Goal: Task Accomplishment & Management: Complete application form

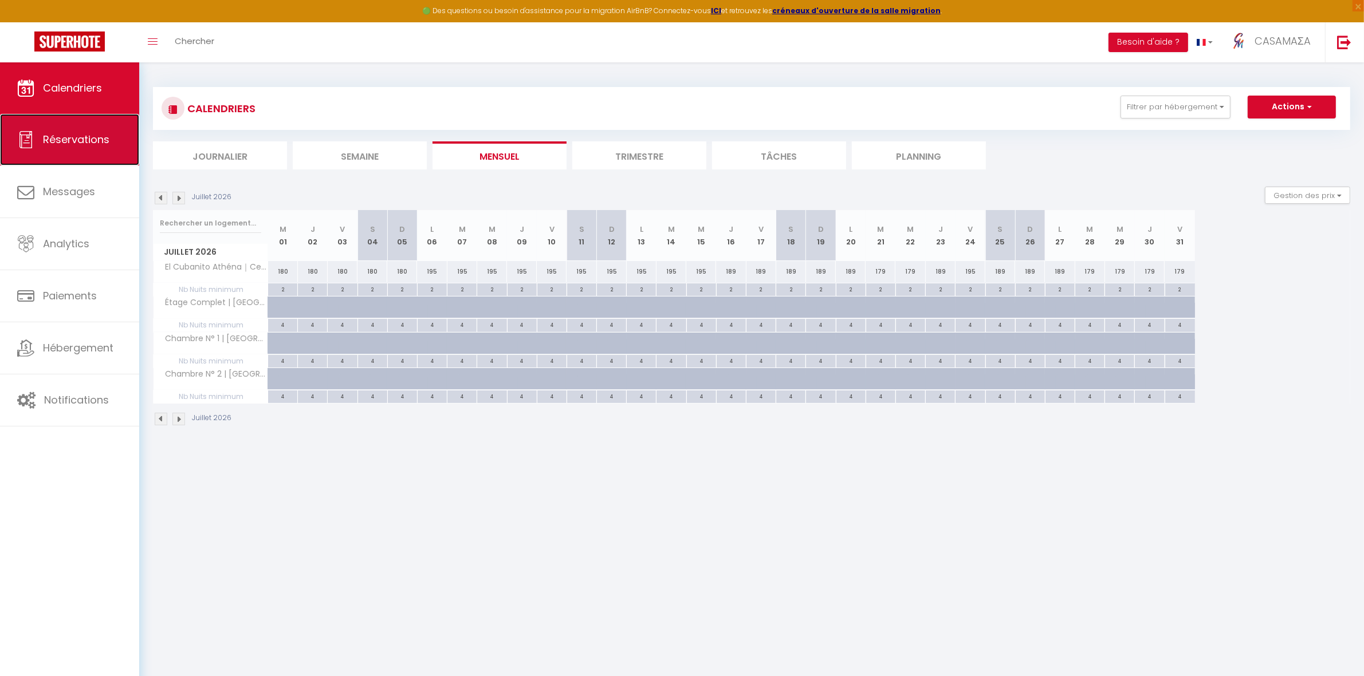
click at [70, 143] on span "Réservations" at bounding box center [76, 139] width 66 height 14
select select "not_cancelled"
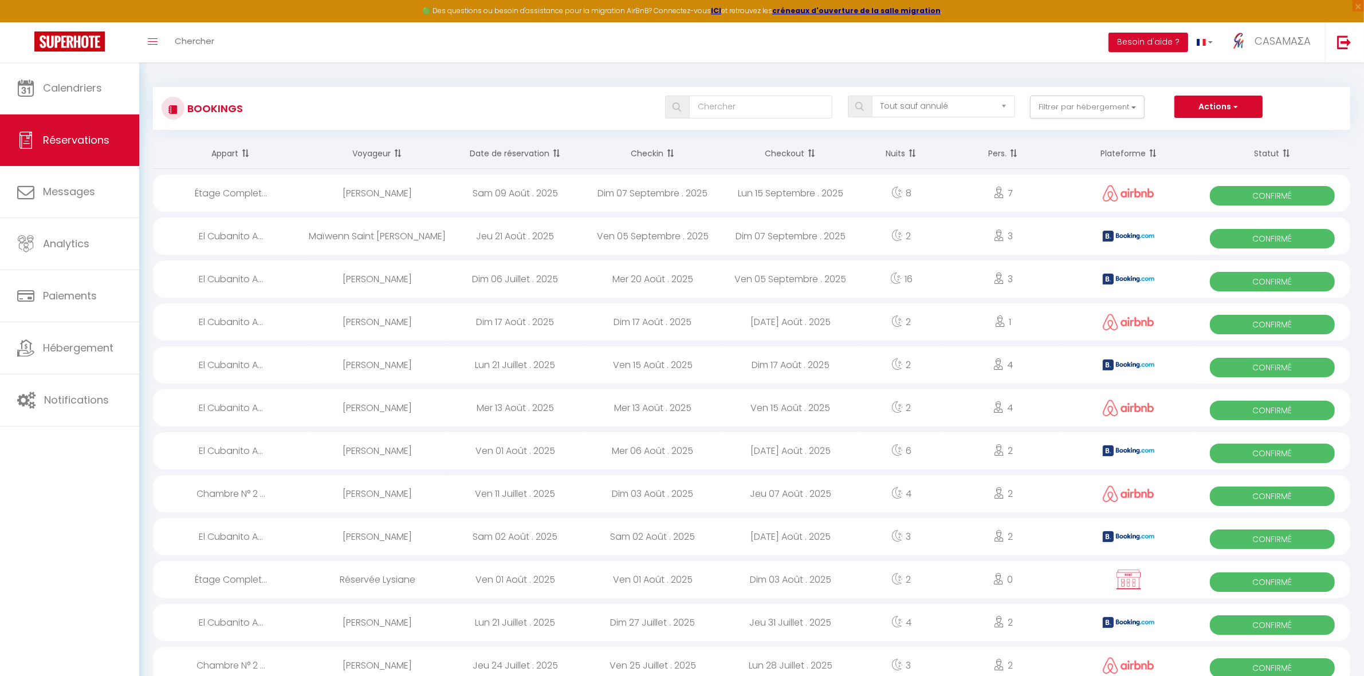
drag, startPoint x: 242, startPoint y: 36, endPoint x: 223, endPoint y: 44, distance: 20.3
click at [242, 36] on div "Toggle menubar Chercher BUTTON Besoin d'aide ? CASAMAΣA Paramètres Équipe" at bounding box center [719, 42] width 1272 height 40
click at [213, 45] on span "Chercher" at bounding box center [195, 41] width 40 height 12
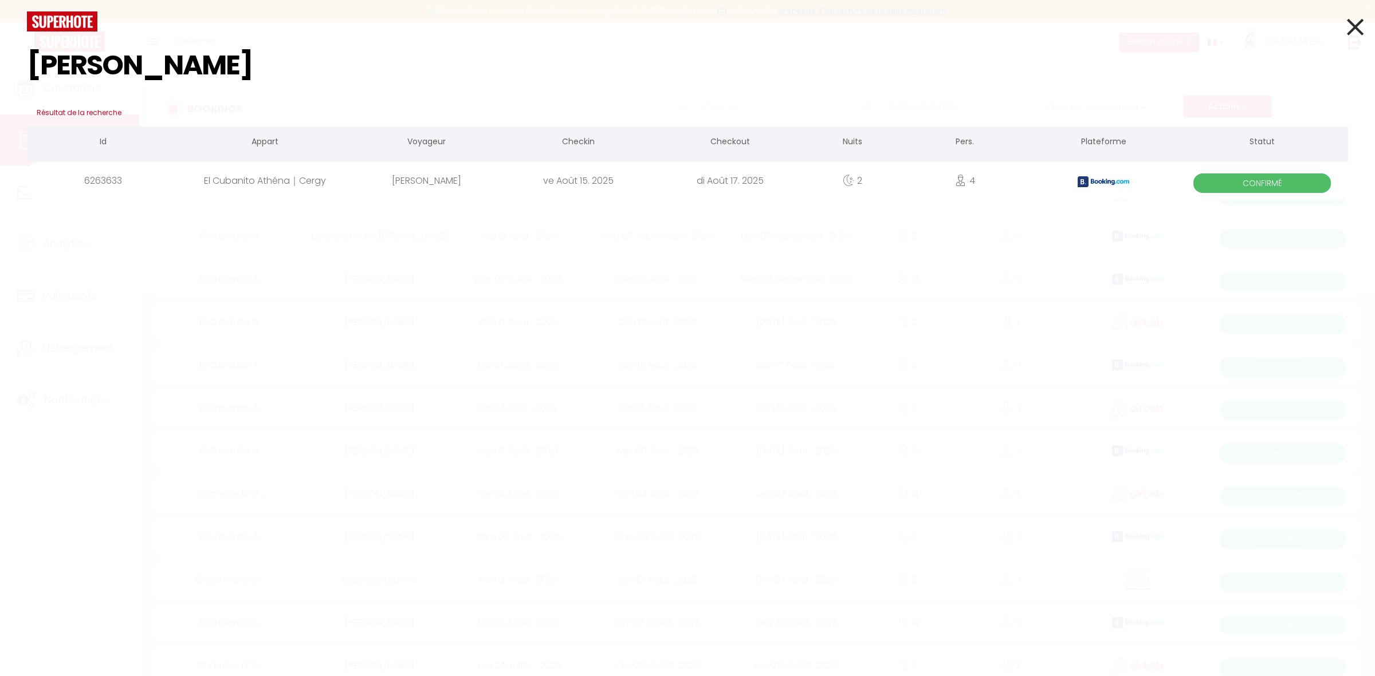
type input "[PERSON_NAME]"
click at [288, 182] on div "El Cubanito Athéna｜Cergy" at bounding box center [265, 180] width 172 height 37
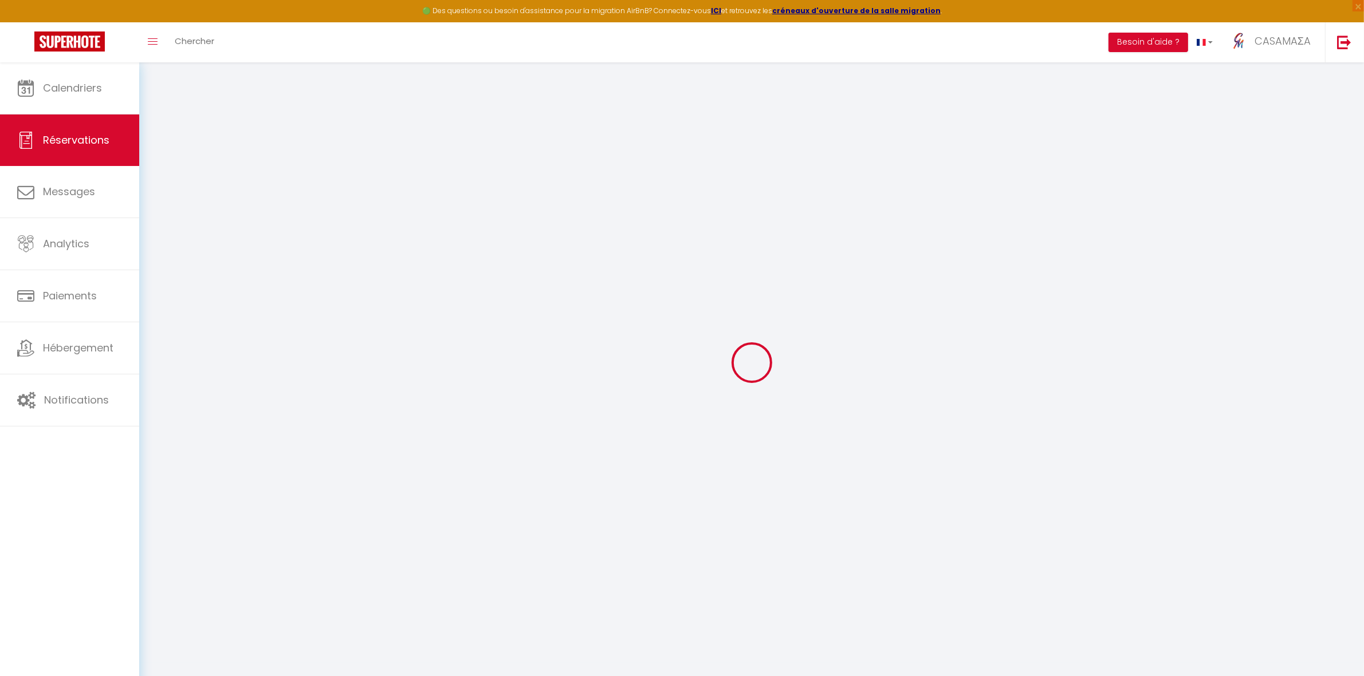
type input "[PERSON_NAME]"
type input "[EMAIL_ADDRESS][DOMAIN_NAME]"
type input "[PHONE_NUMBER]"
select select "ES"
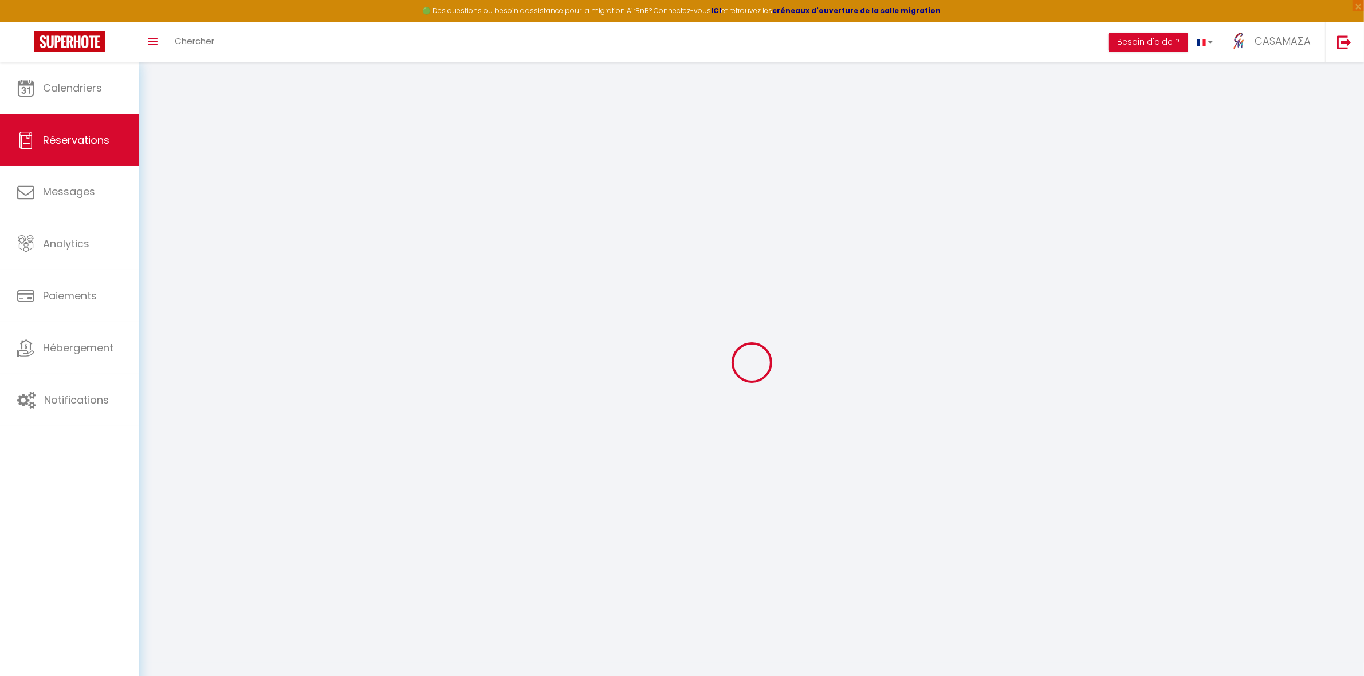
type input "82.55"
type input "4.86"
select select "65072"
select select "1"
select select
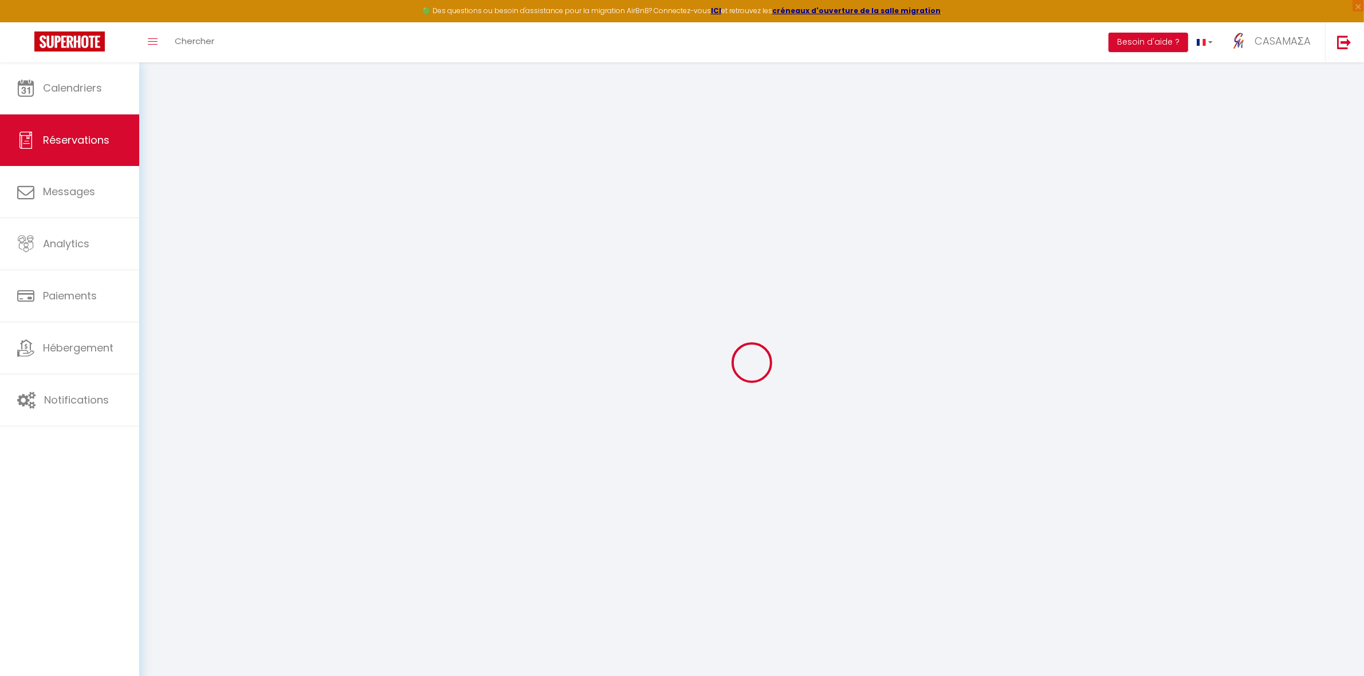
select select
type input "4"
select select "12"
select select "15"
type input "268.2"
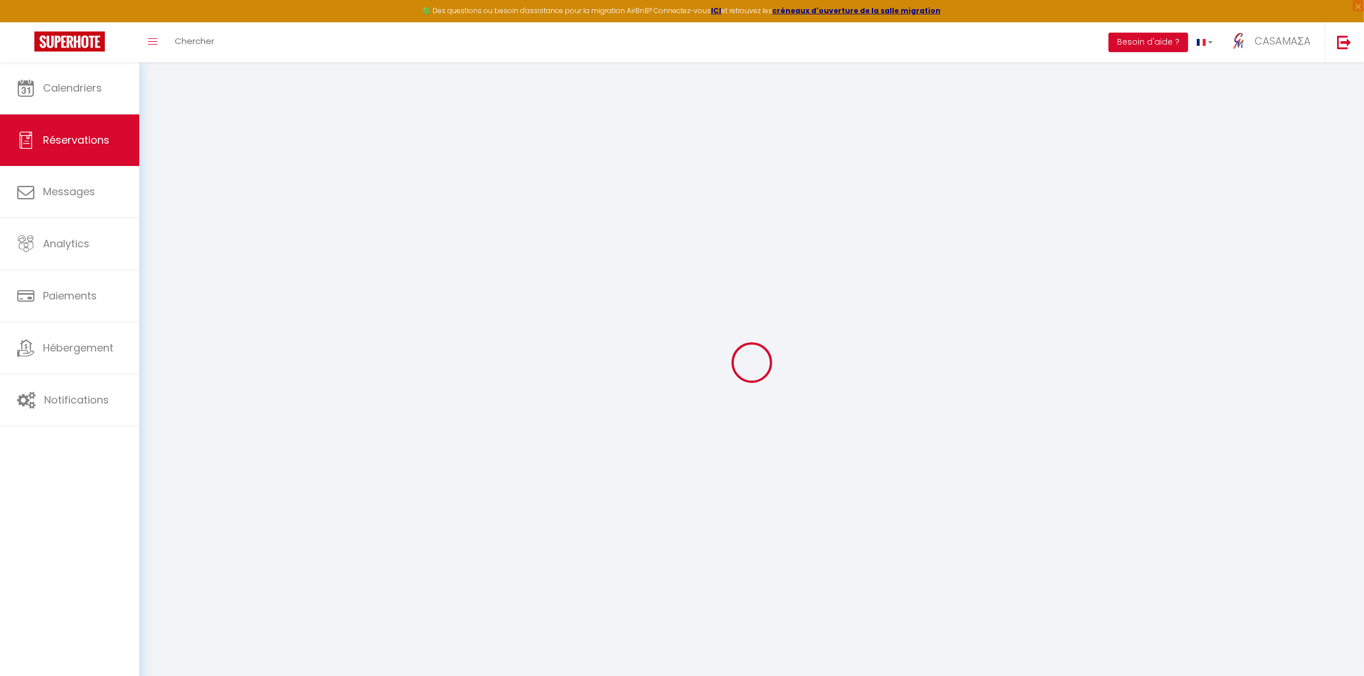
checkbox input "false"
type input "0"
select select "2"
type input "0"
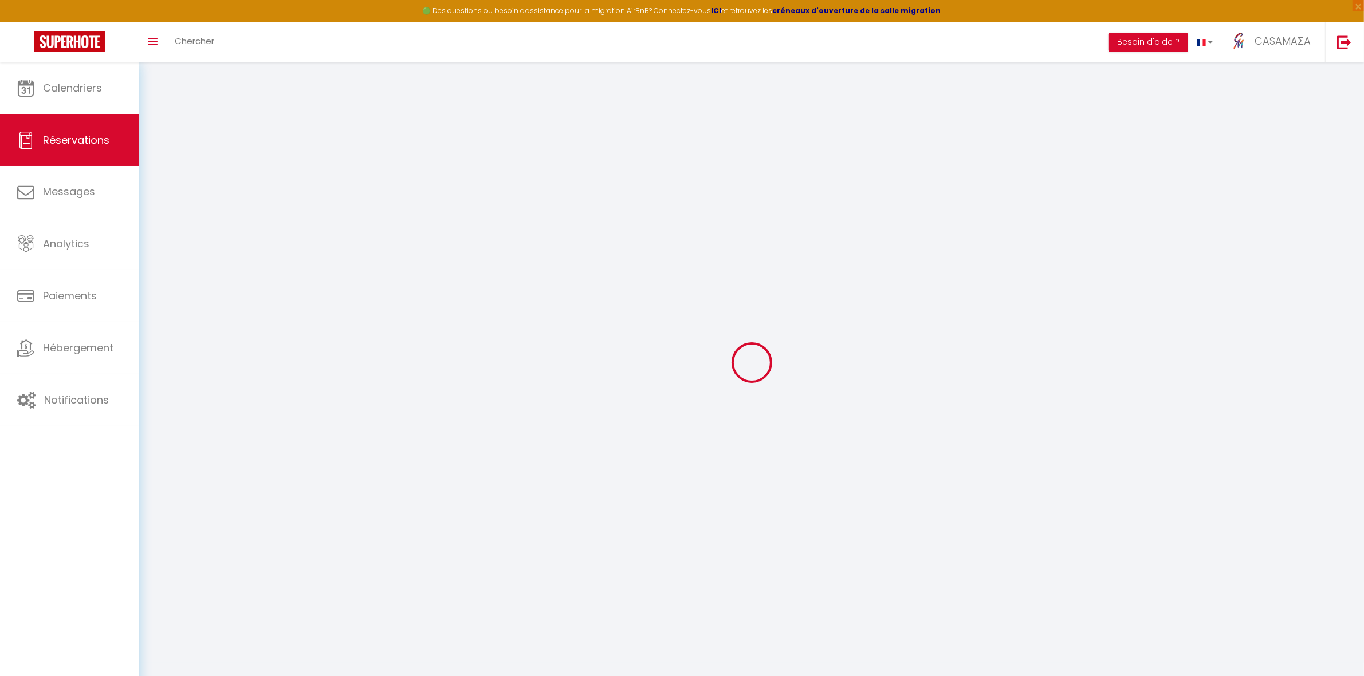
type input "0"
select select
checkbox input "false"
select select
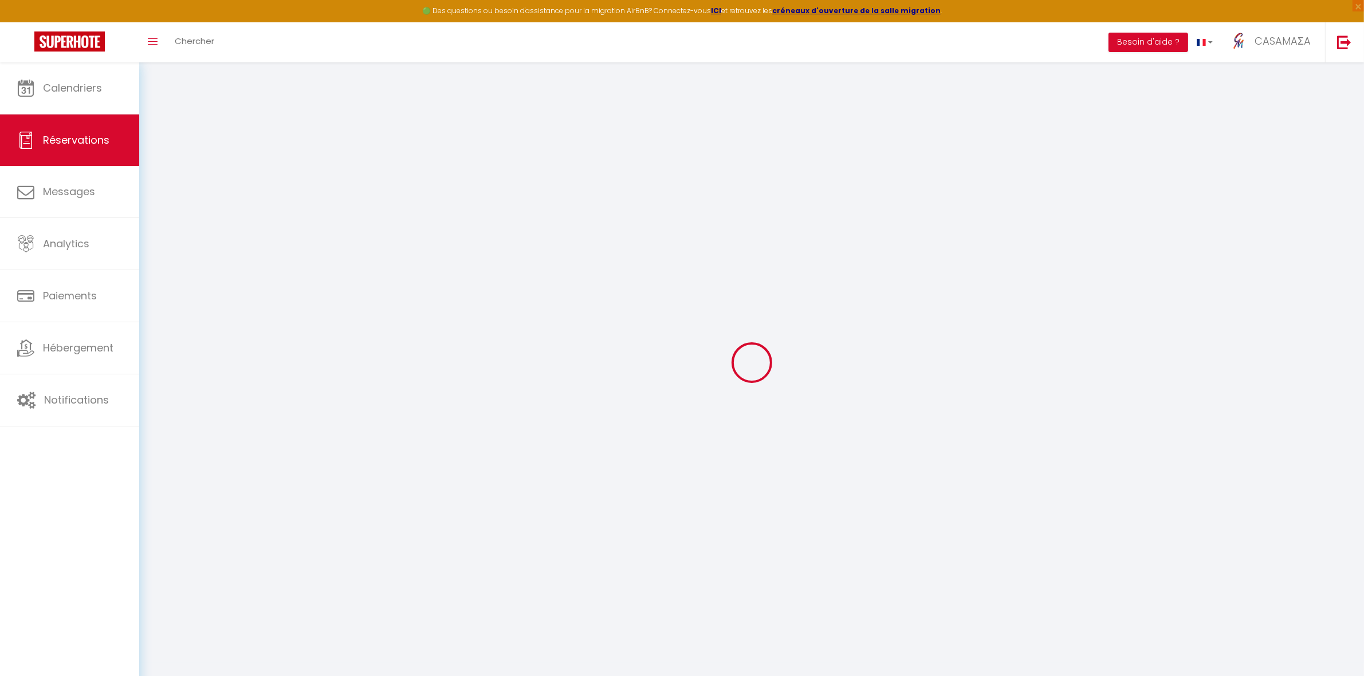
select select
checkbox input "false"
select select
checkbox input "false"
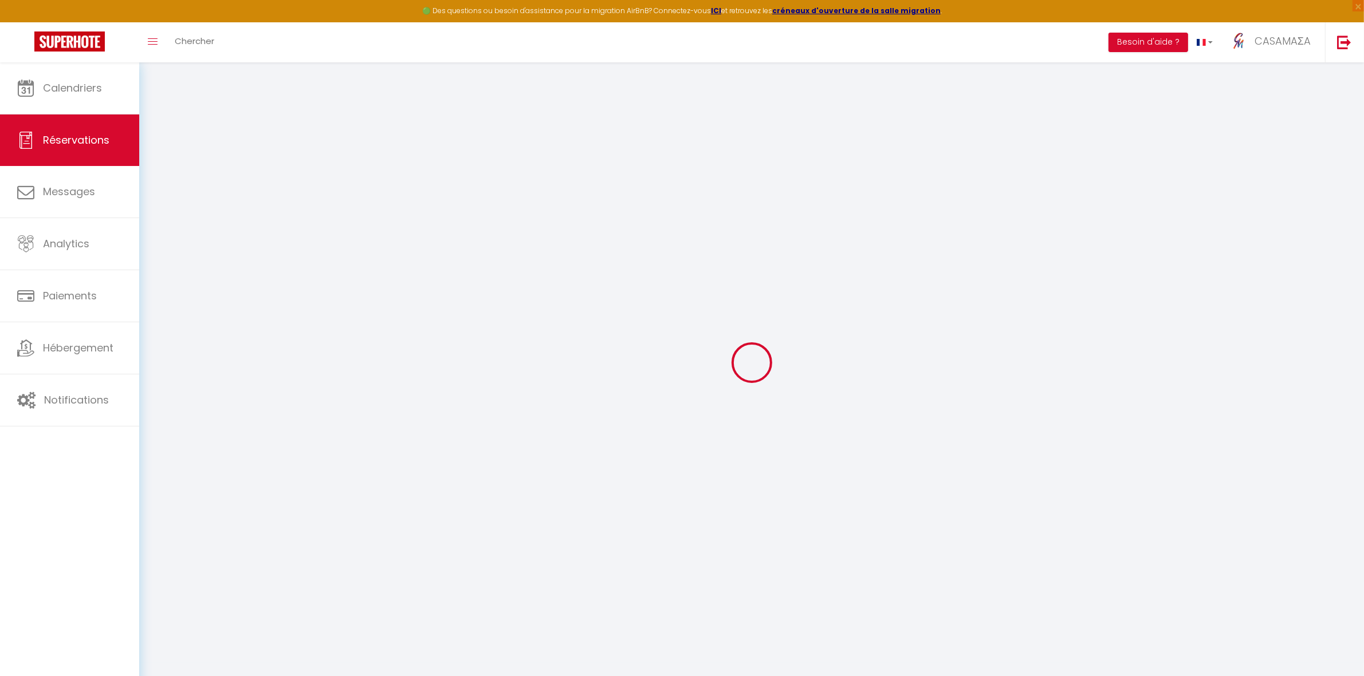
type textarea "** THIS RESERVATION HAS BEEN PRE-PAID ** BOOKING NOTE : Payment charge is EUR 4…"
type input "62"
type input "16.76"
select select
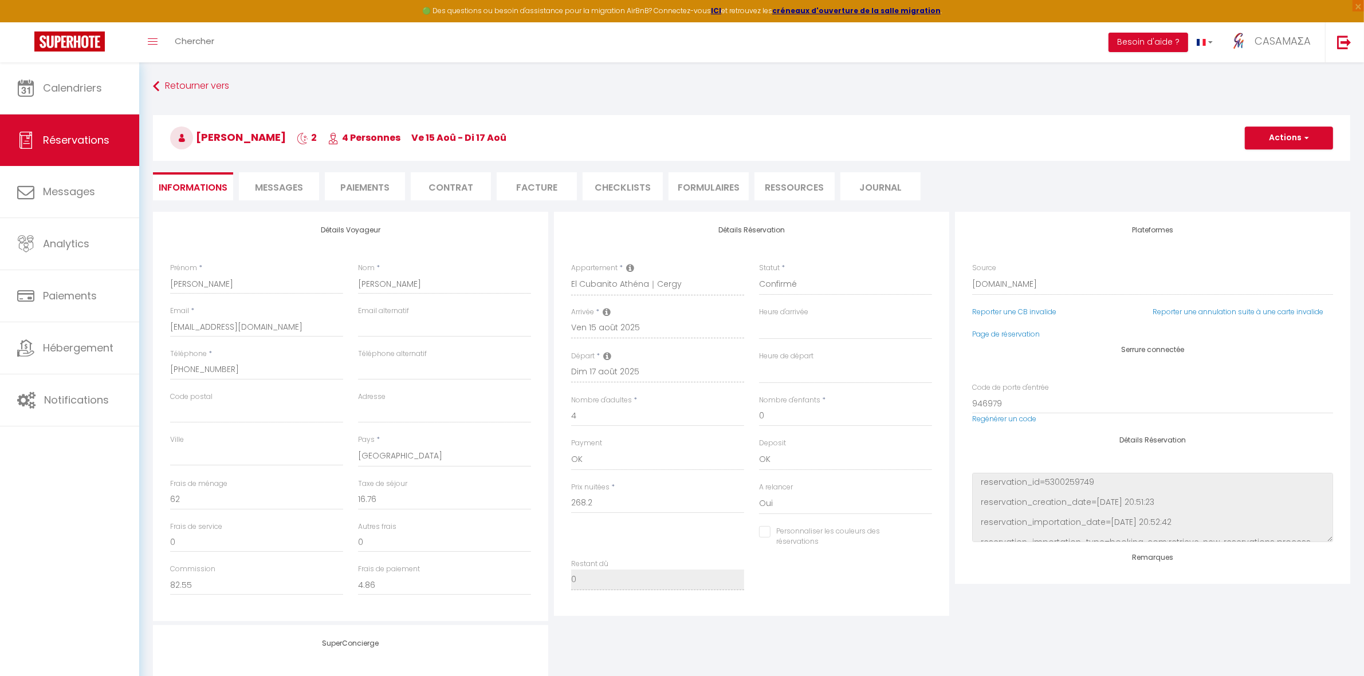
checkbox input "false"
select select
click at [348, 187] on li "Paiements" at bounding box center [365, 186] width 80 height 28
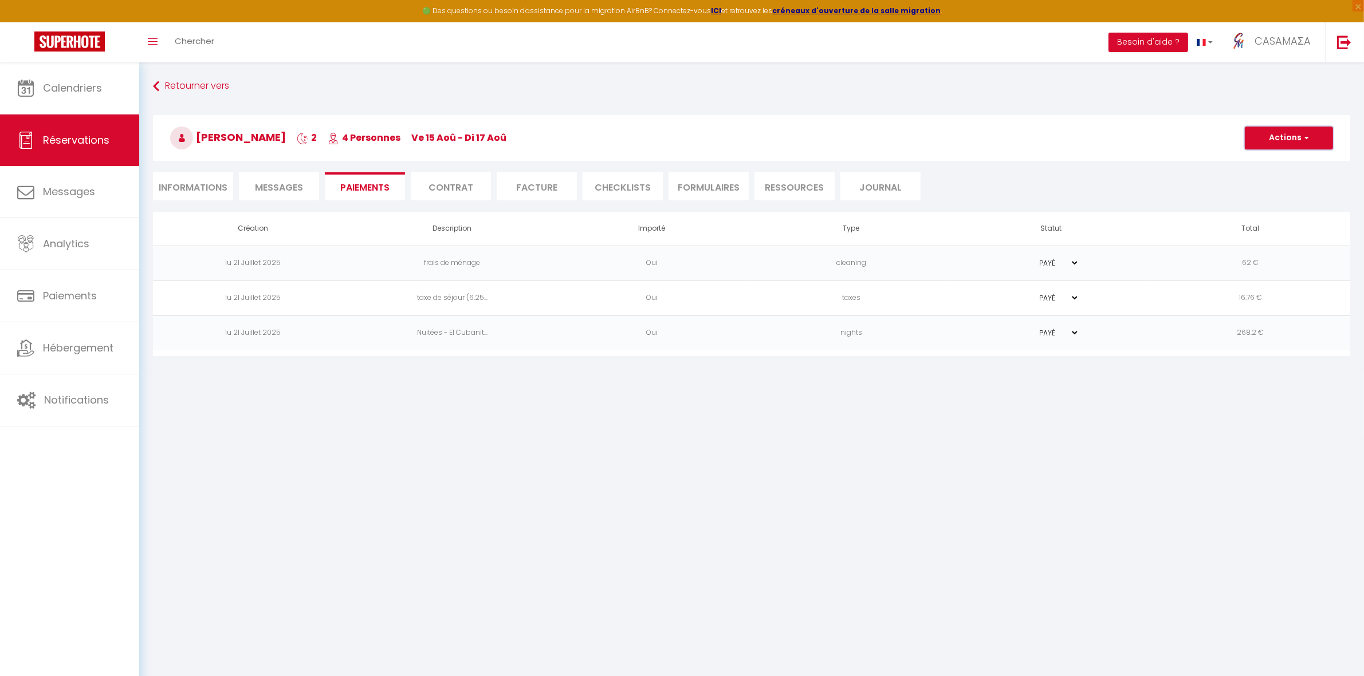
click at [1275, 141] on button "Actions" at bounding box center [1289, 138] width 88 height 23
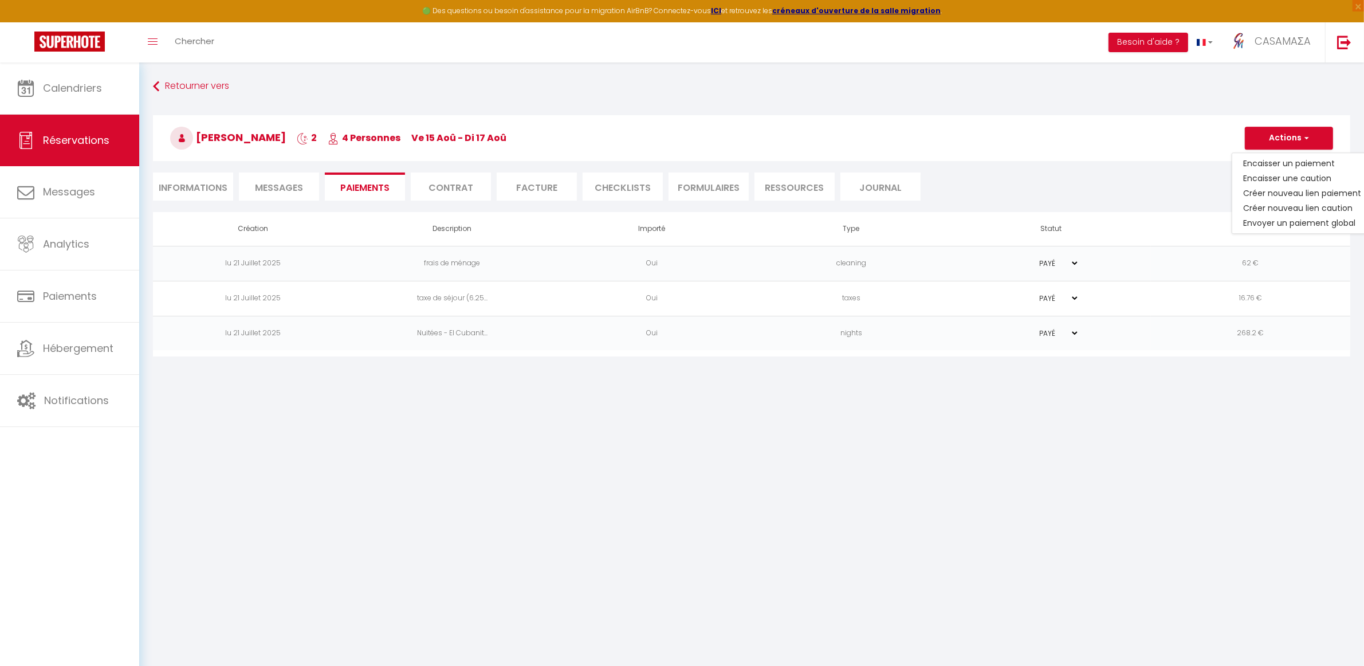
click at [187, 187] on li "Informations" at bounding box center [193, 186] width 80 height 28
select select
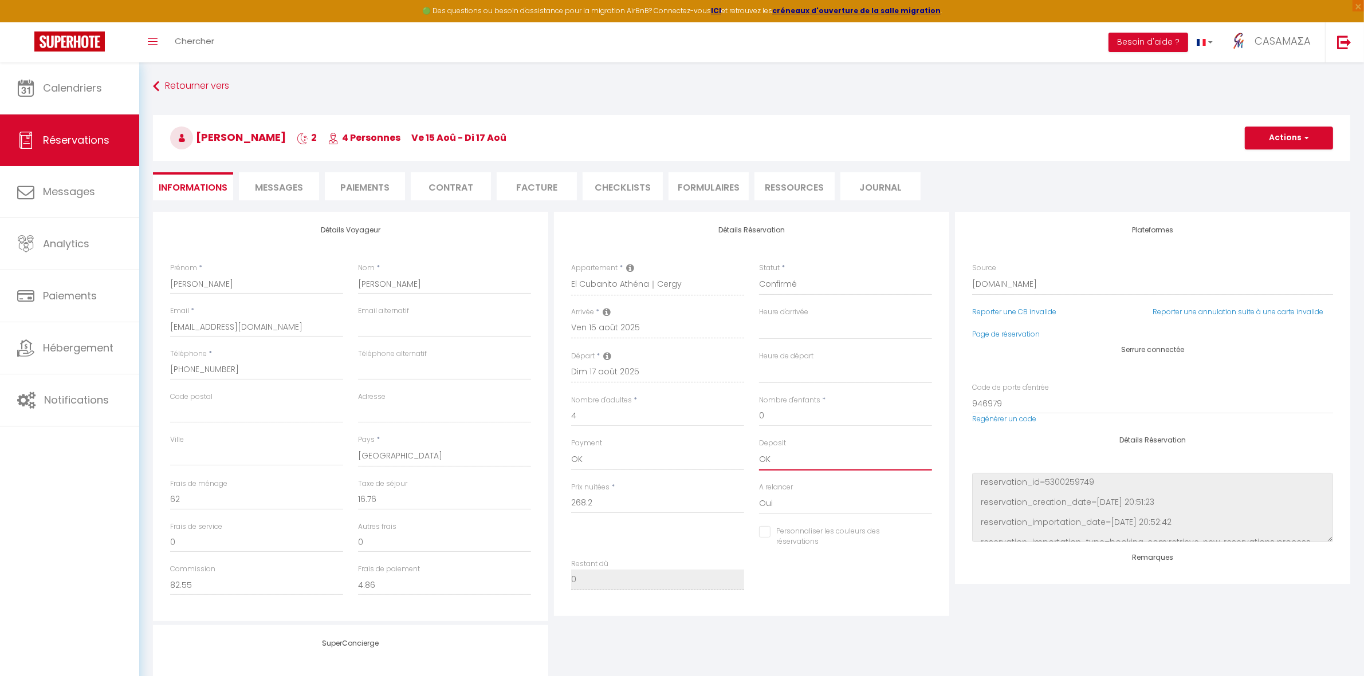
click at [768, 460] on select "OK KO" at bounding box center [845, 460] width 173 height 22
click at [370, 192] on li "Paiements" at bounding box center [365, 186] width 80 height 28
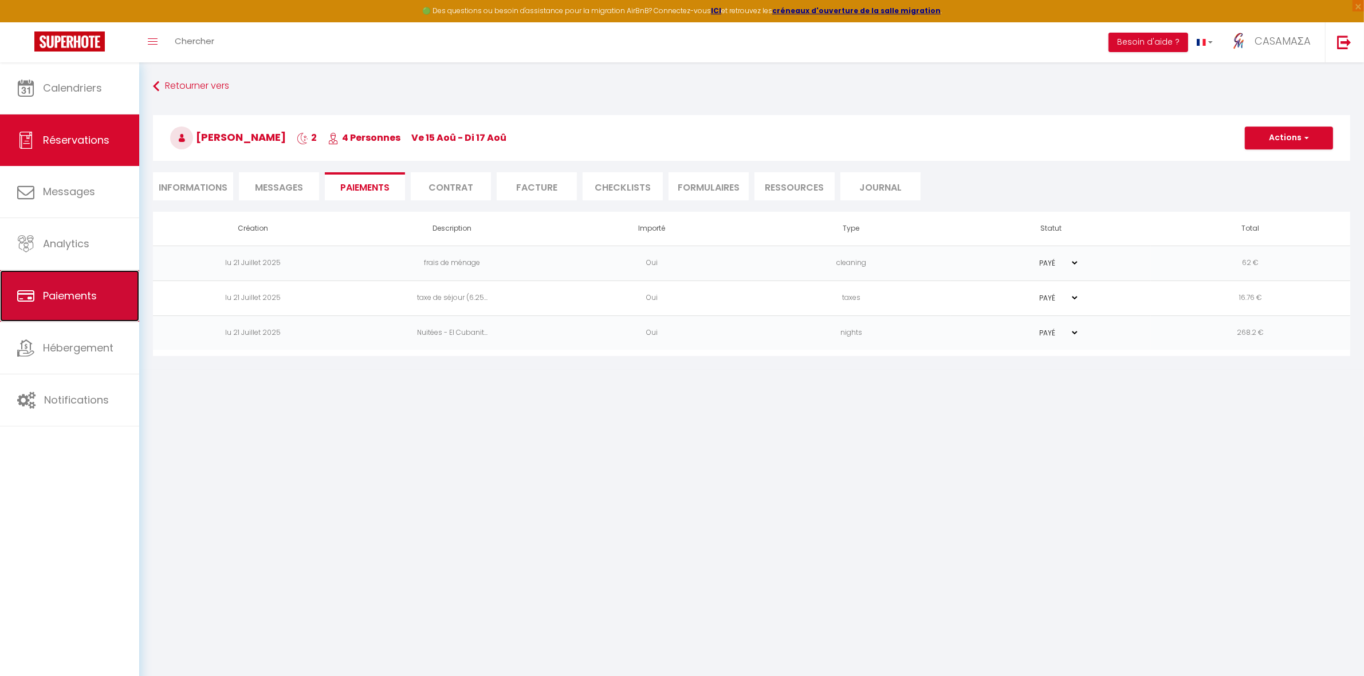
click at [88, 298] on span "Paiements" at bounding box center [70, 296] width 54 height 14
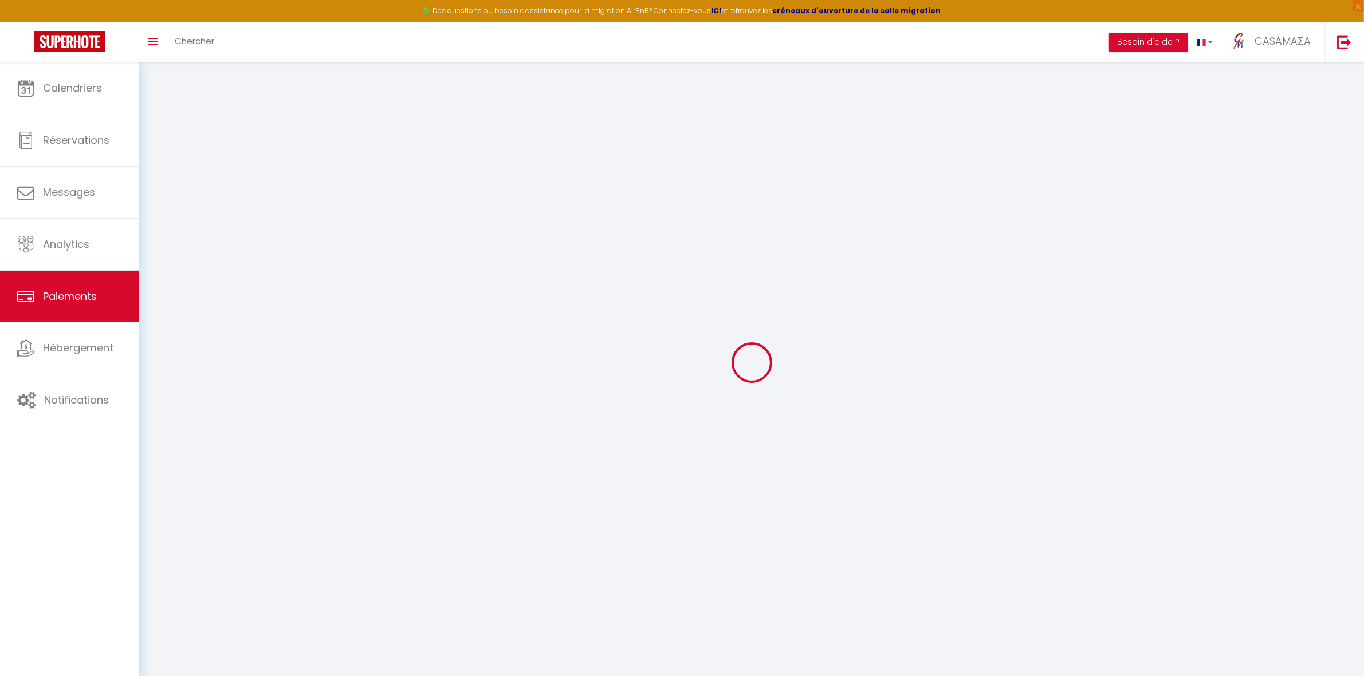
select select "2"
select select "0"
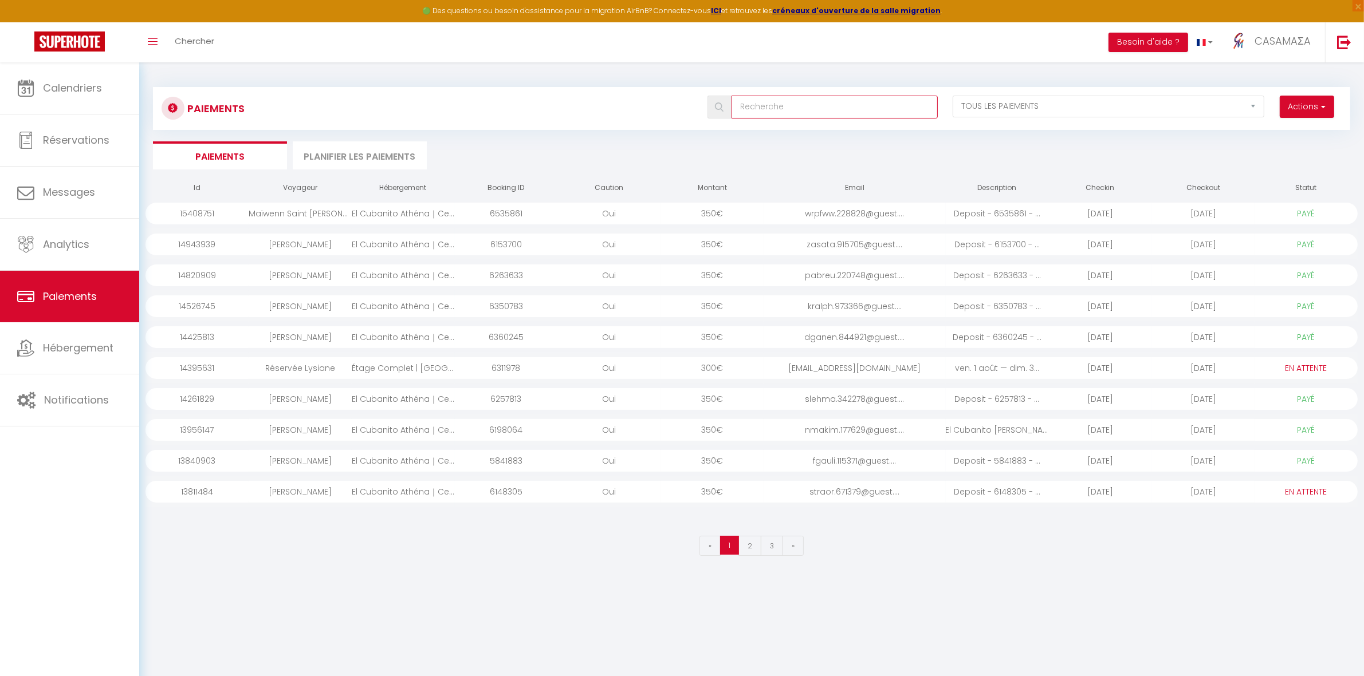
click at [774, 107] on input "text" at bounding box center [834, 107] width 206 height 23
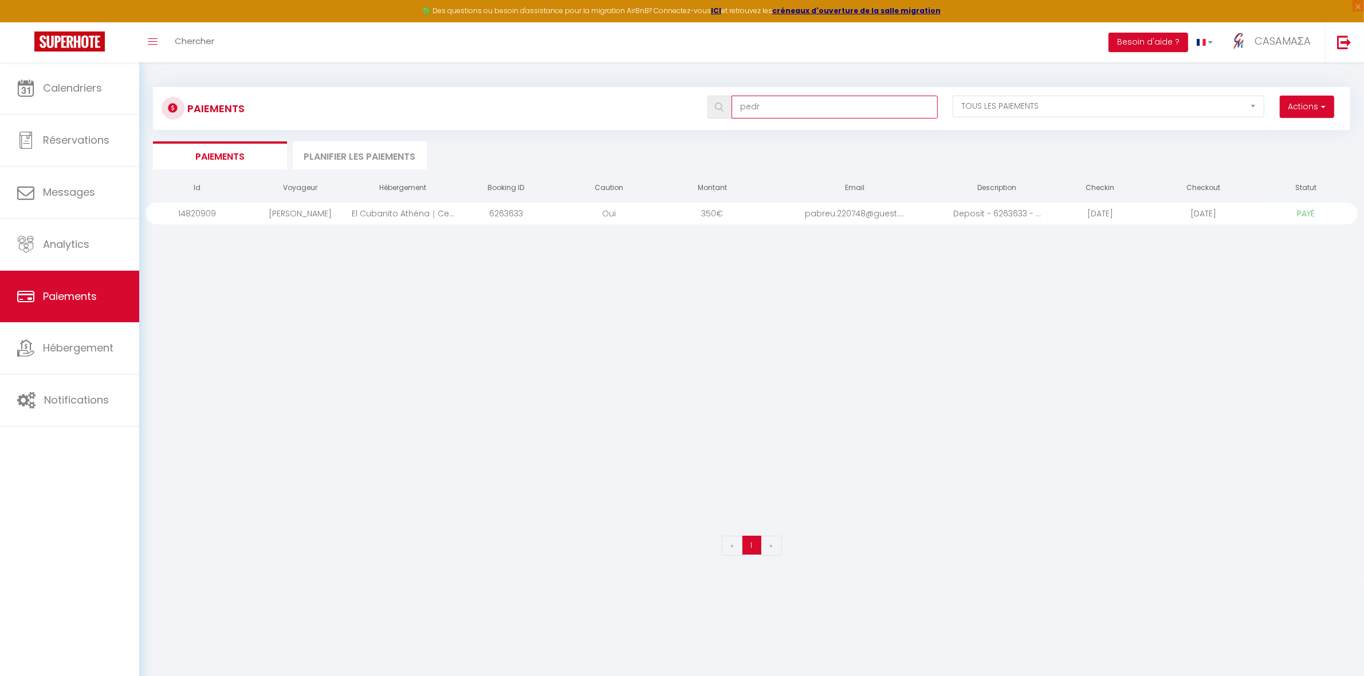
type input "pedr"
click at [383, 218] on div "El Cubanito Athéna｜Cergy" at bounding box center [403, 214] width 103 height 22
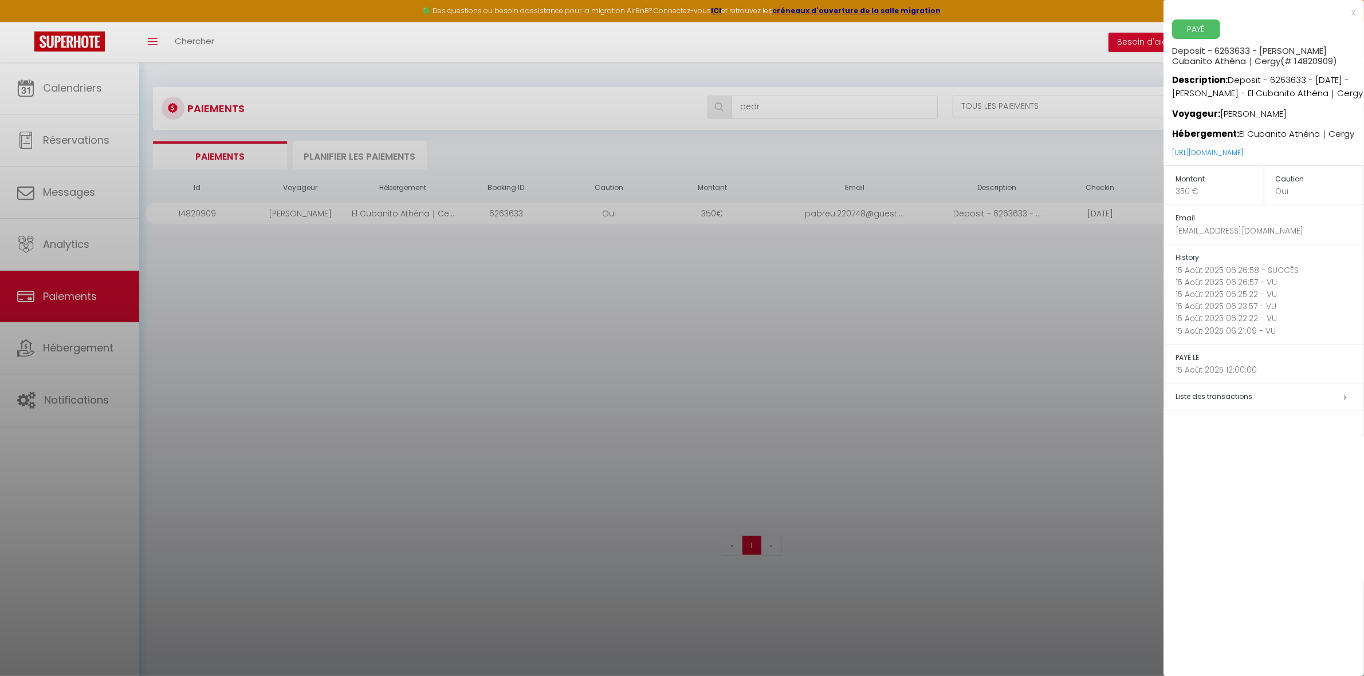
click at [1229, 396] on span "Liste des transactions" at bounding box center [1213, 397] width 77 height 10
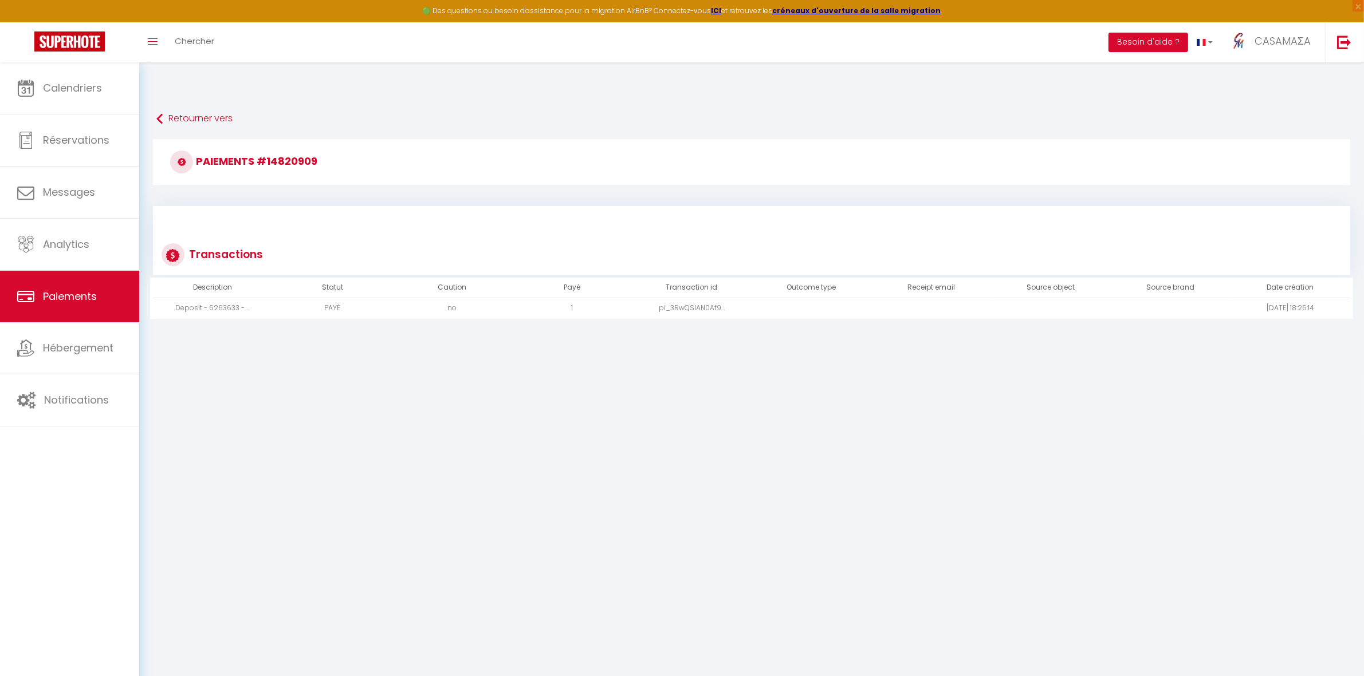
click at [695, 307] on td "pi_3RwQSIAN0Af9..." at bounding box center [692, 308] width 120 height 21
copy td "pi_3RwQSIAN0Af9"
